Goal: Transaction & Acquisition: Purchase product/service

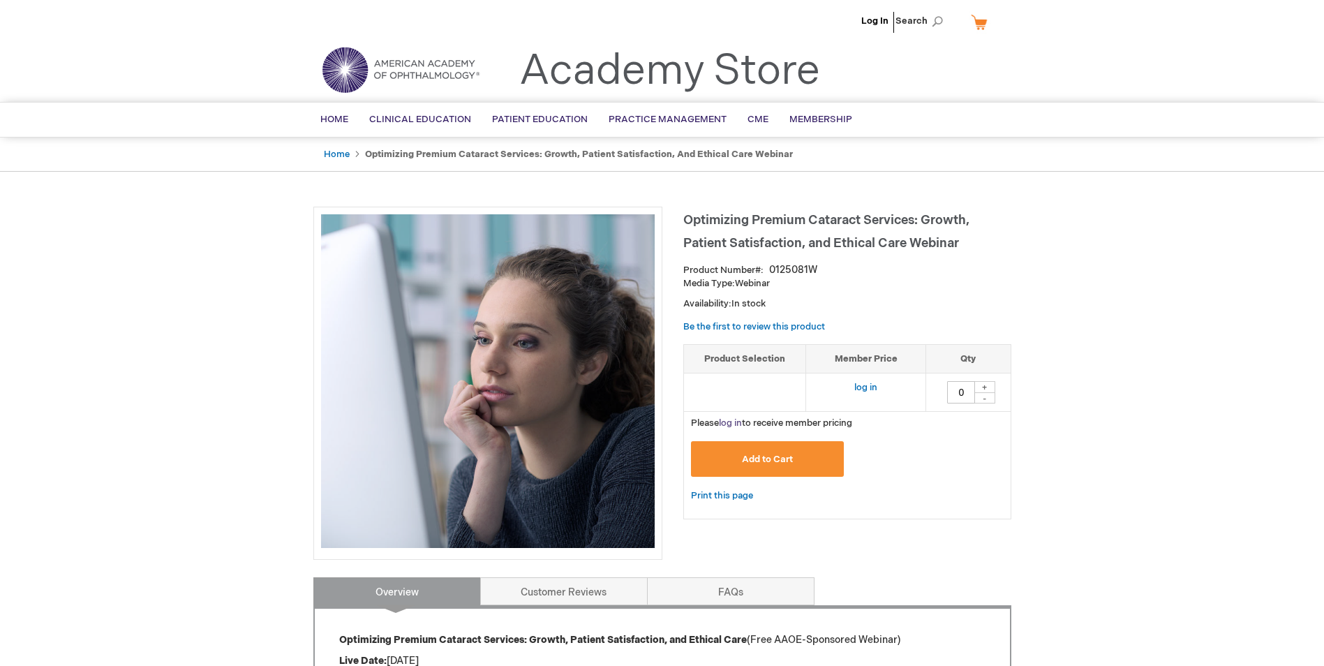
click at [734, 424] on link "log in" at bounding box center [730, 423] width 23 height 11
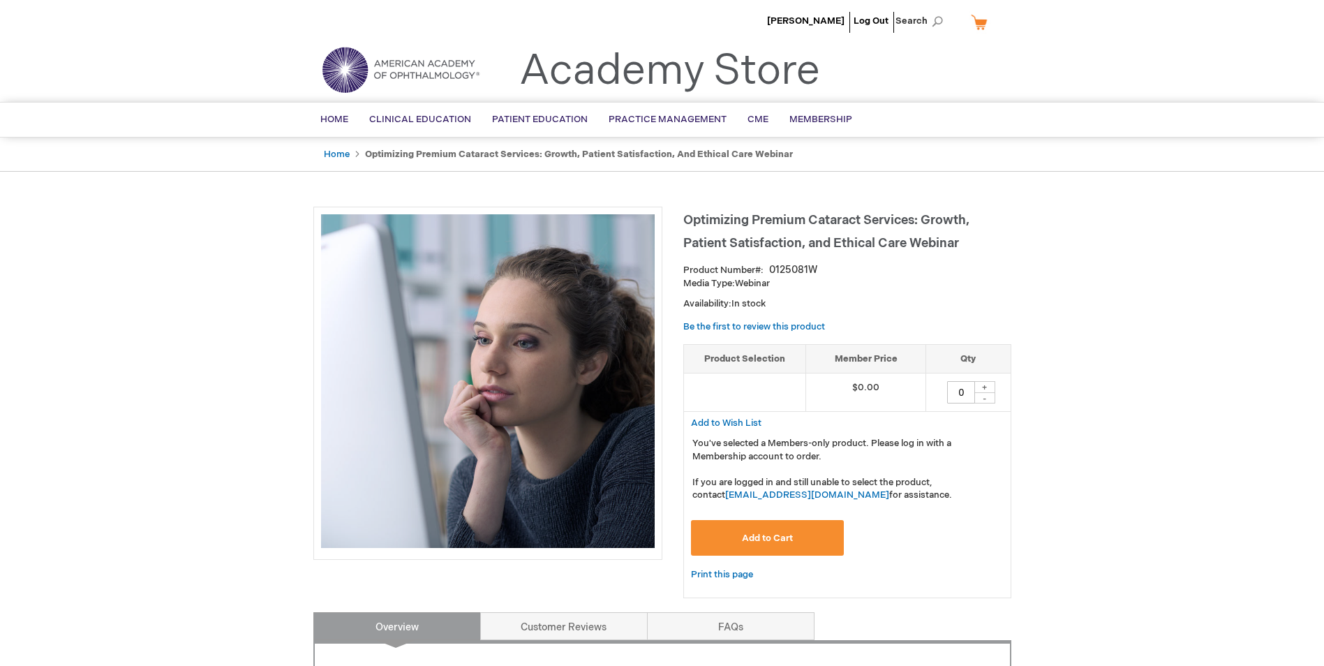
click at [767, 539] on span "Add to Cart" at bounding box center [767, 538] width 51 height 11
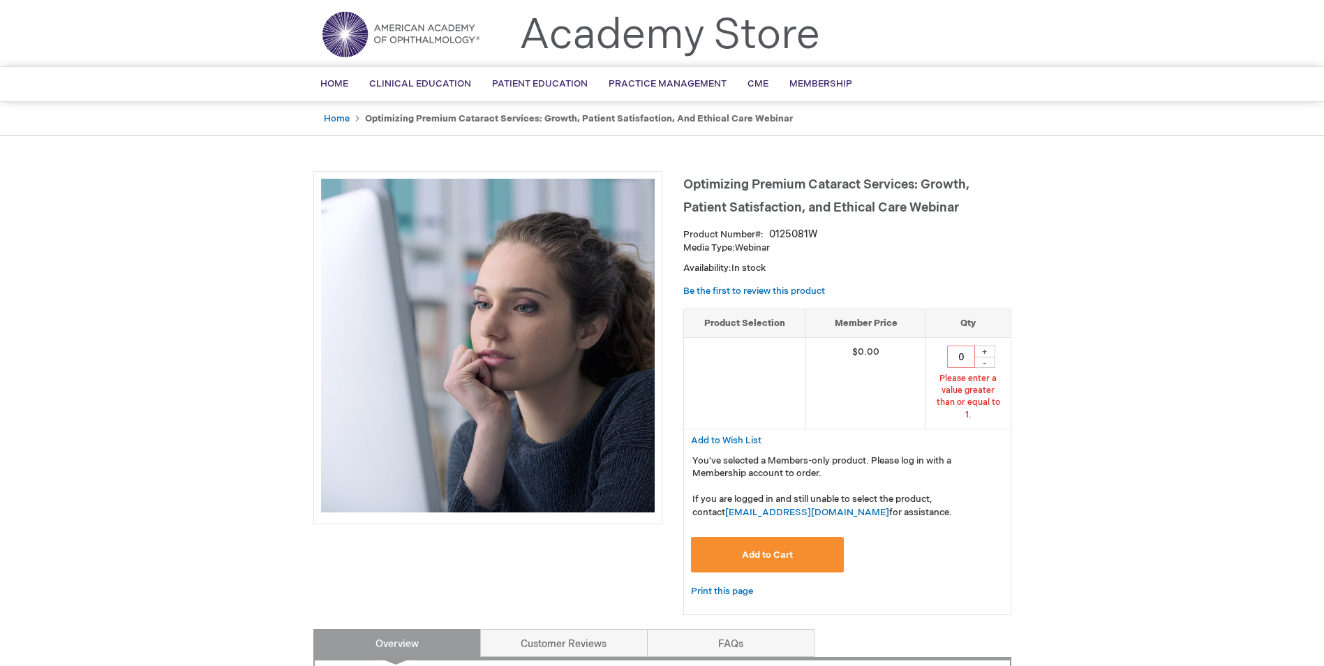
scroll to position [48, 0]
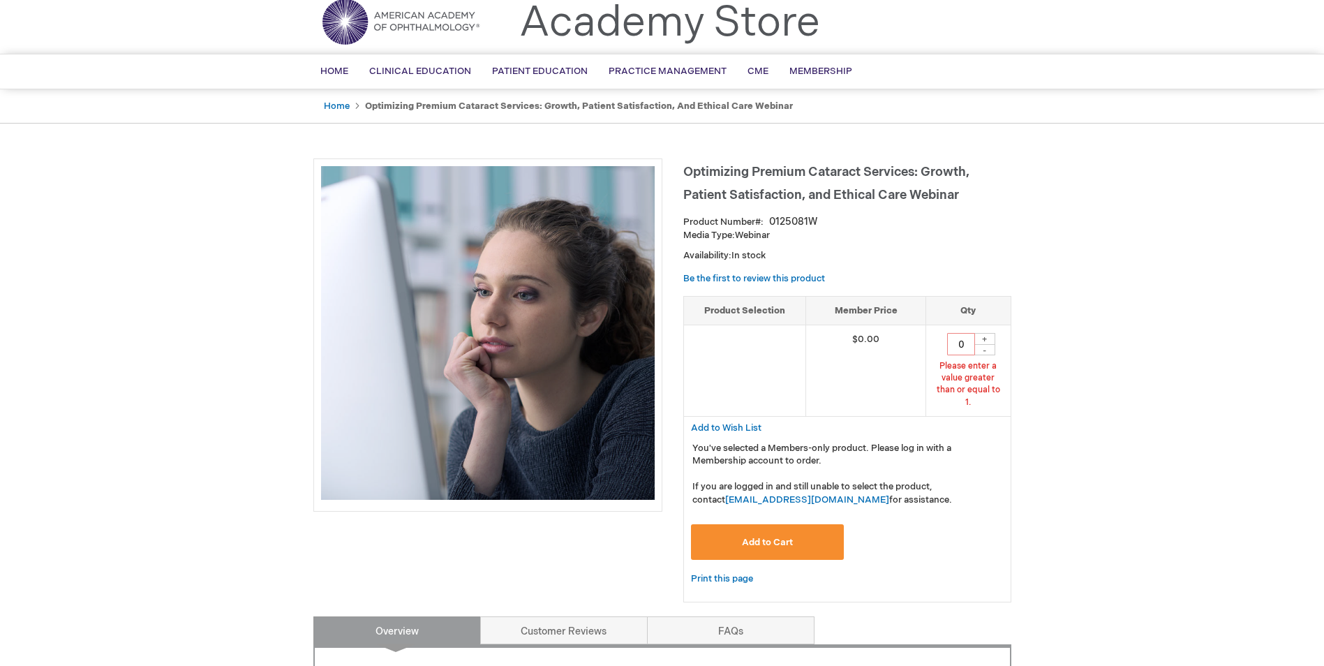
click at [983, 338] on div "+" at bounding box center [985, 339] width 21 height 12
type input "1"
click at [768, 537] on span "Add to Cart" at bounding box center [767, 542] width 51 height 11
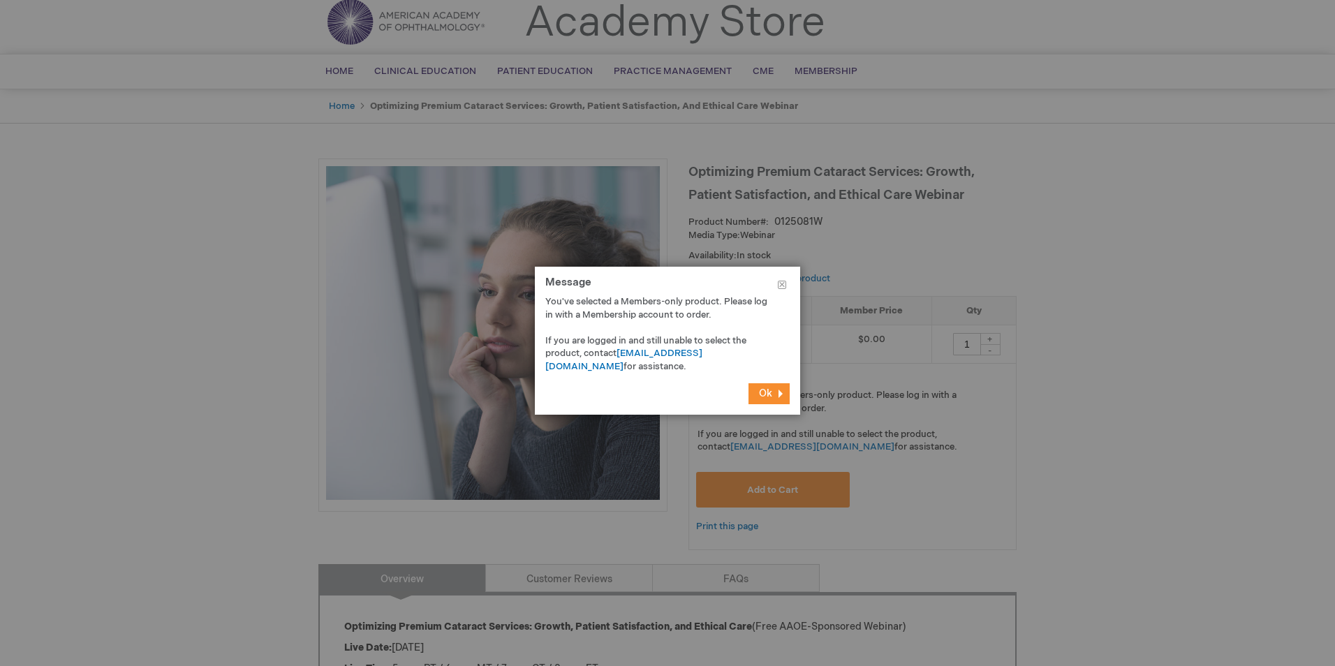
click at [758, 397] on button "Ok" at bounding box center [768, 393] width 41 height 21
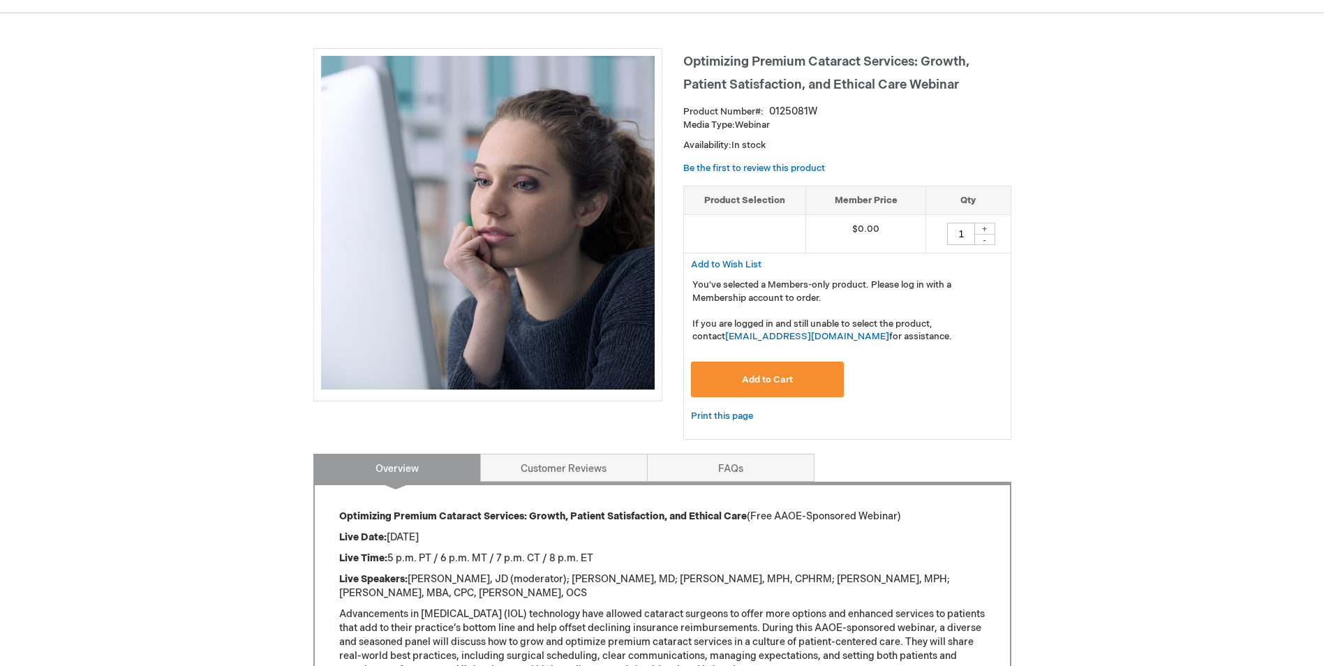
scroll to position [209, 0]
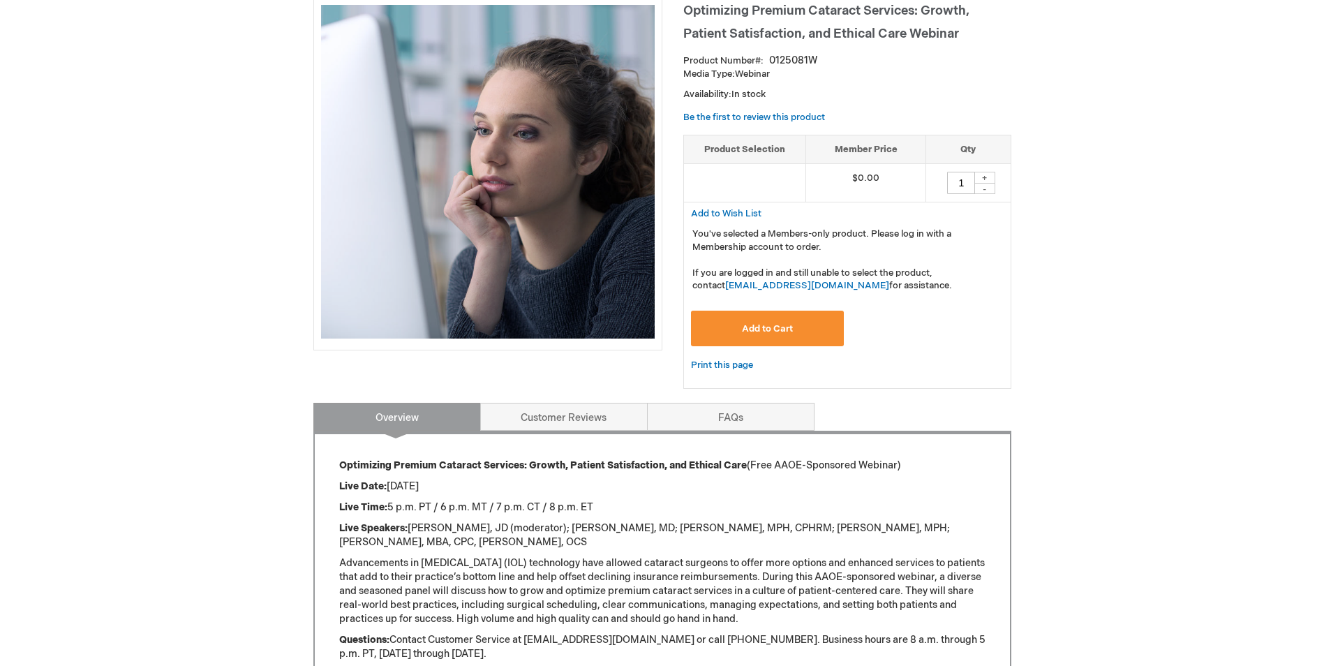
click at [765, 330] on span "Add to Cart" at bounding box center [767, 328] width 51 height 11
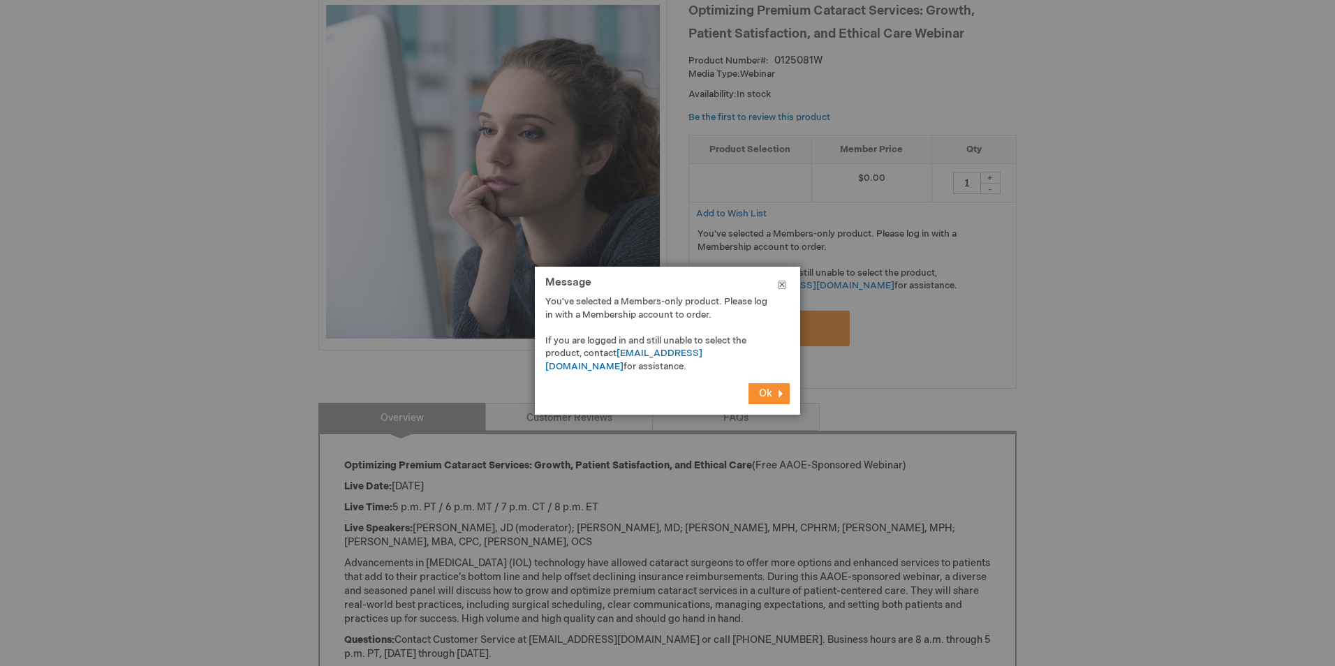
click at [781, 285] on button "Close" at bounding box center [782, 288] width 36 height 42
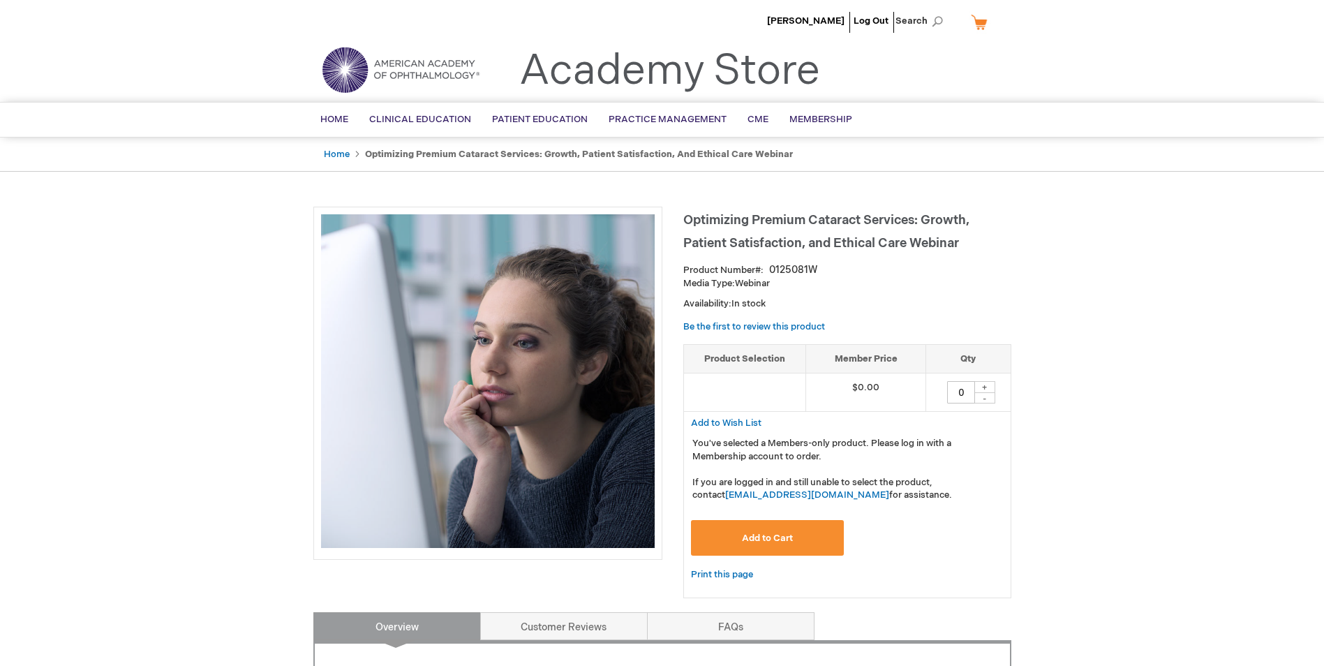
click at [987, 384] on div "+" at bounding box center [985, 387] width 21 height 12
type input "1"
click at [776, 539] on span "Add to Cart" at bounding box center [767, 538] width 51 height 11
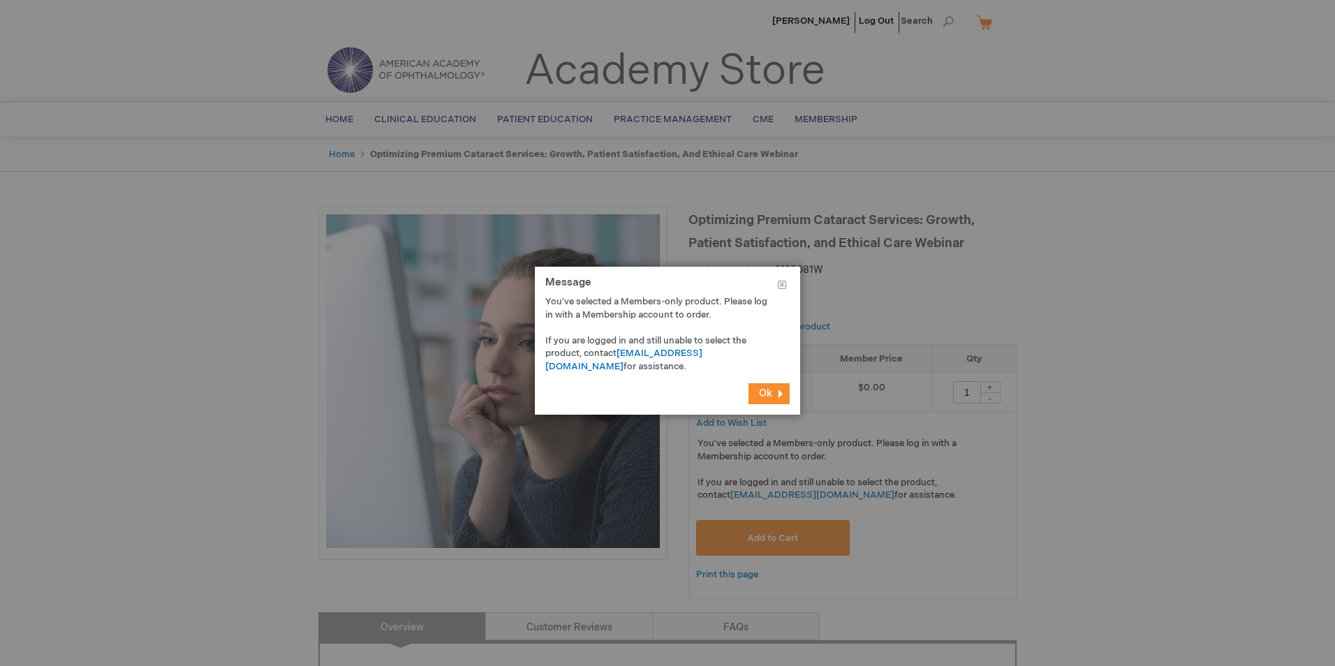
click at [769, 395] on span "Ok" at bounding box center [765, 393] width 13 height 12
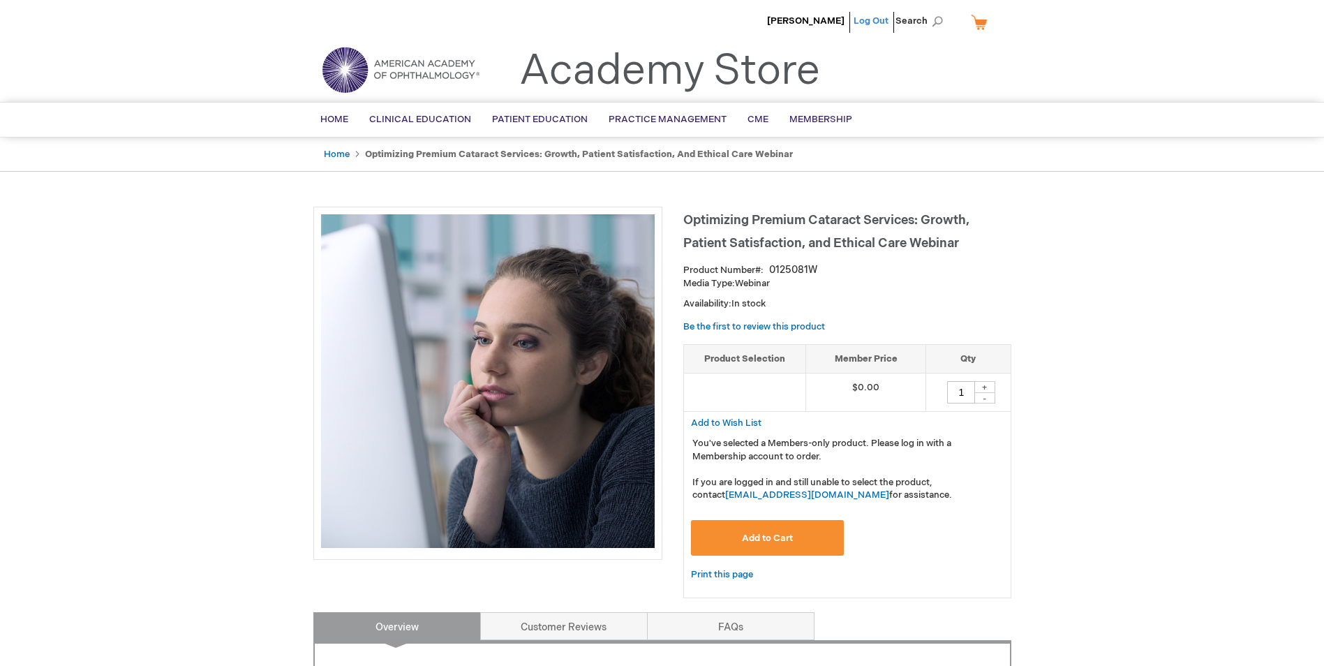
click at [869, 16] on link "Log Out" at bounding box center [871, 20] width 35 height 11
